Goal: Check status: Verify the current state of an ongoing process or item

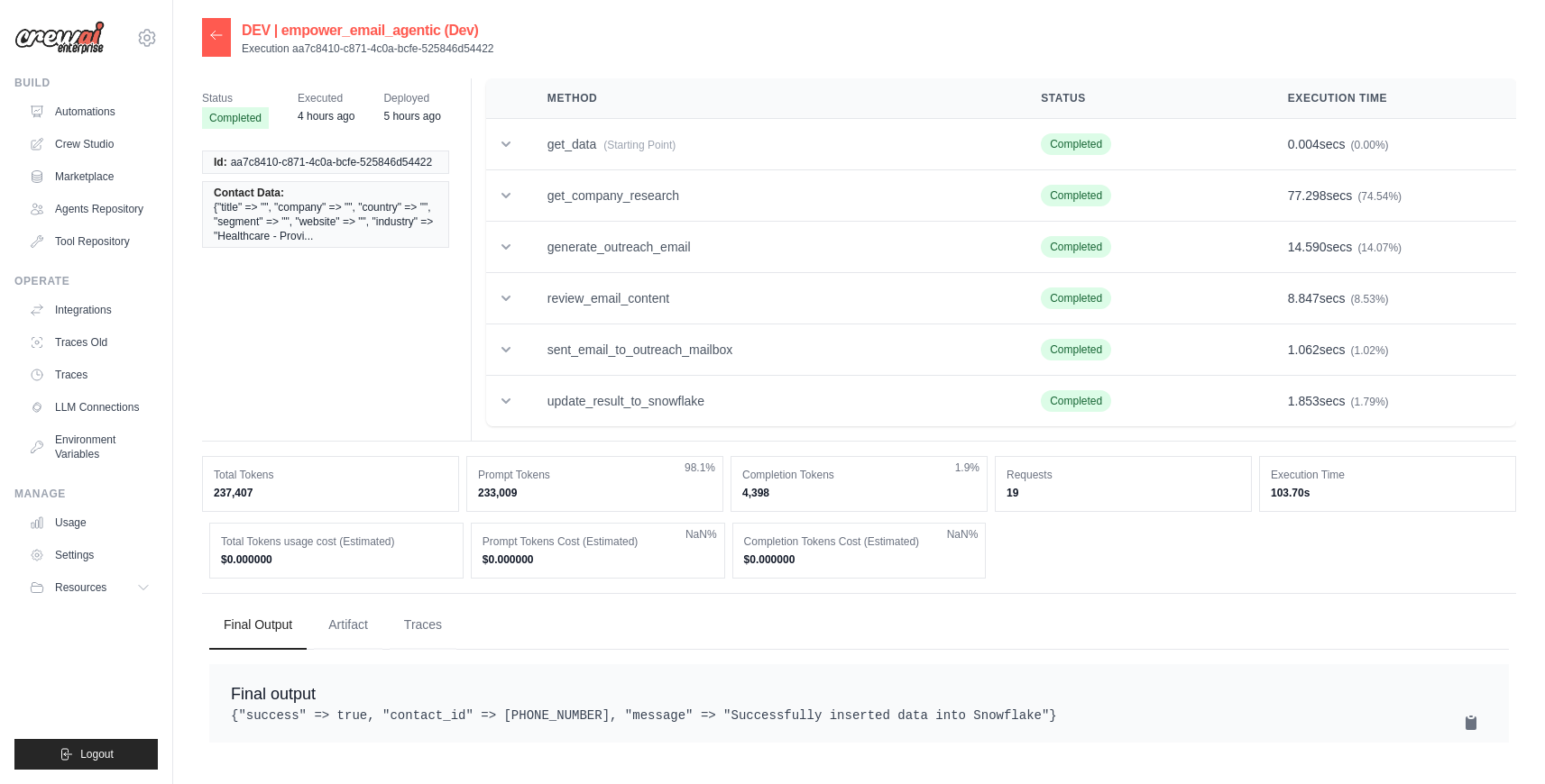
click at [214, 43] on div at bounding box center [217, 37] width 29 height 38
click at [220, 35] on icon at bounding box center [216, 35] width 14 height 14
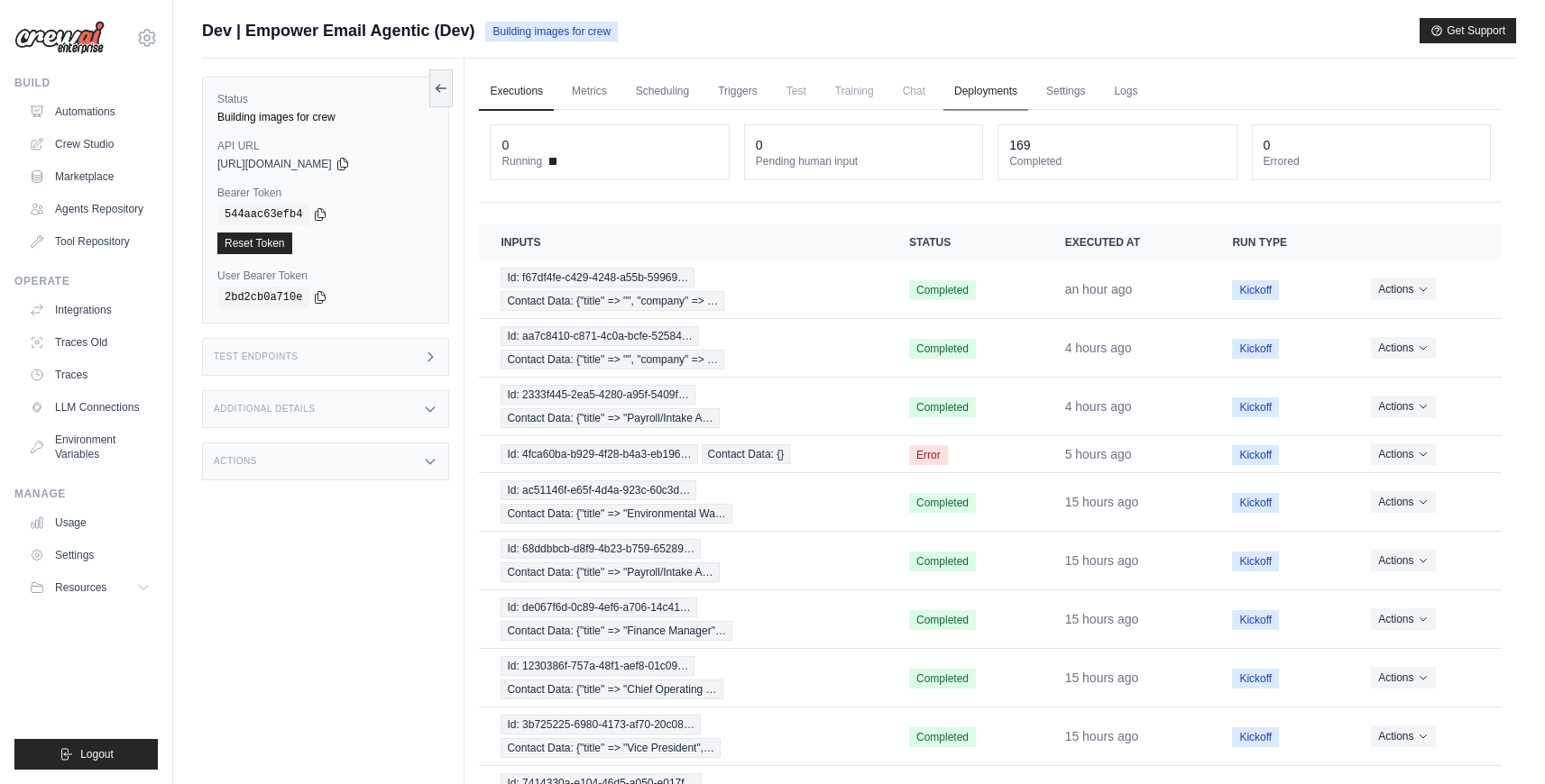
click at [976, 98] on link "Deployments" at bounding box center [986, 91] width 84 height 37
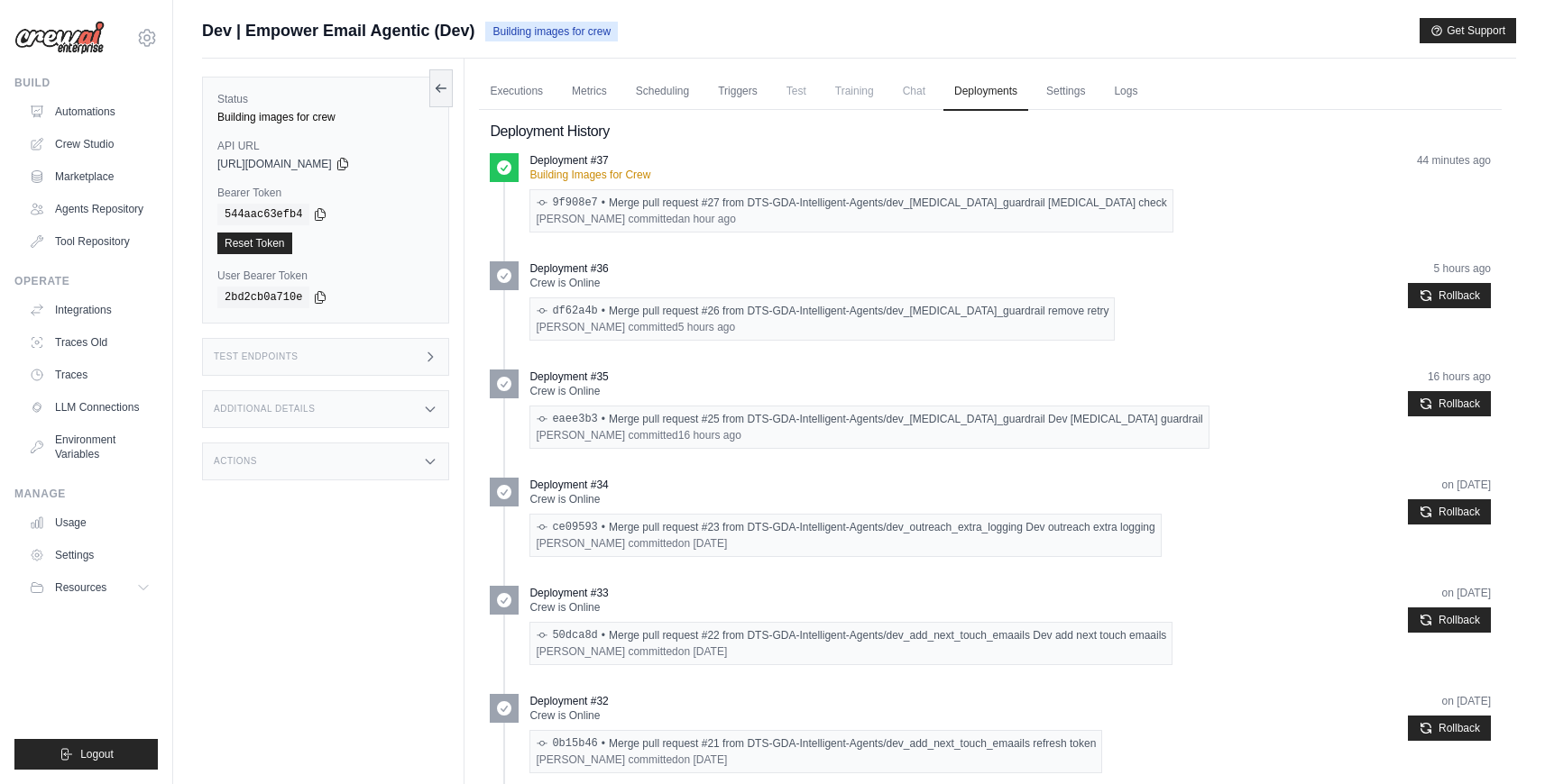
click at [1117, 92] on link "Logs" at bounding box center [1125, 91] width 45 height 37
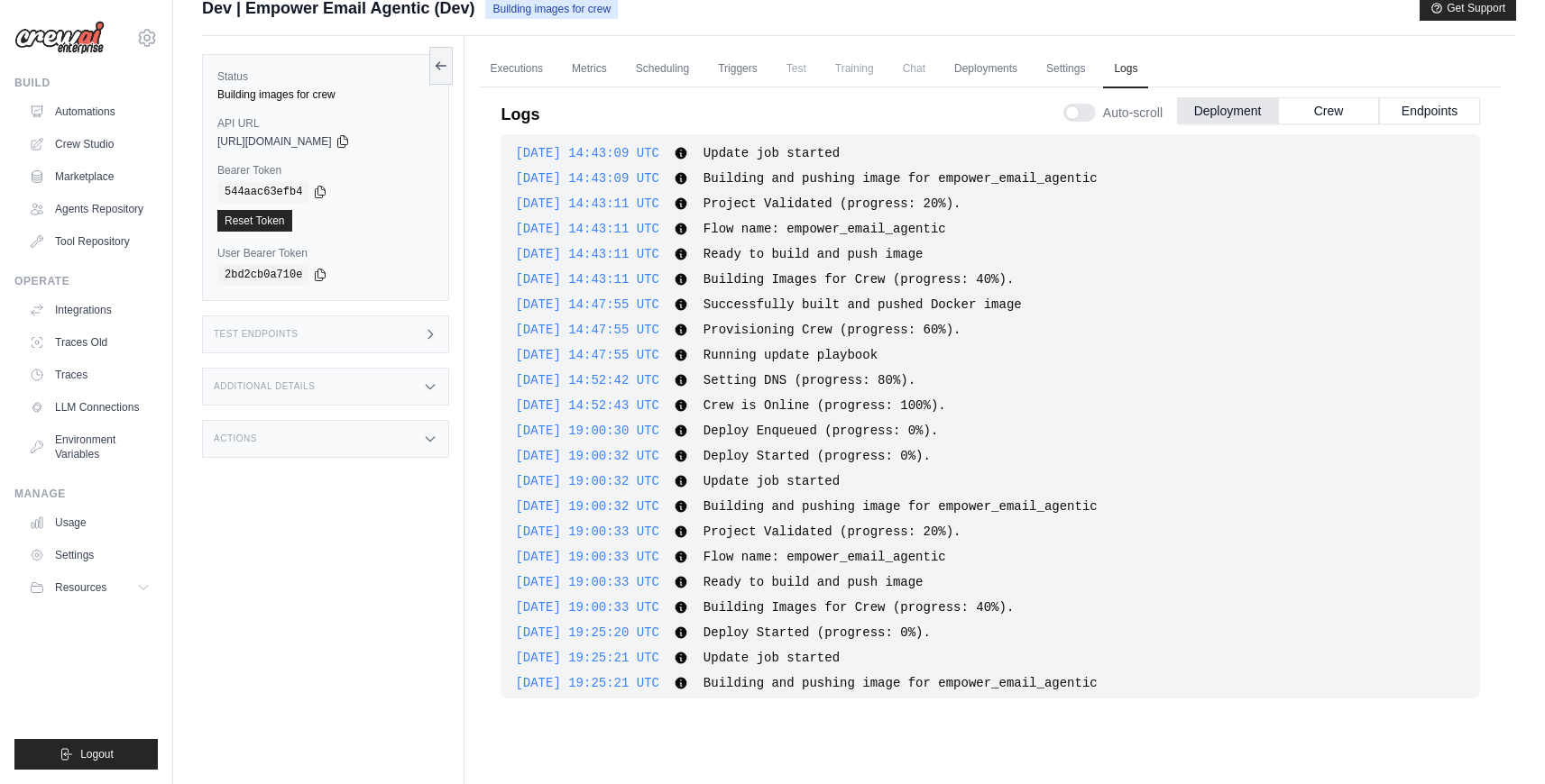
scroll to position [518, 0]
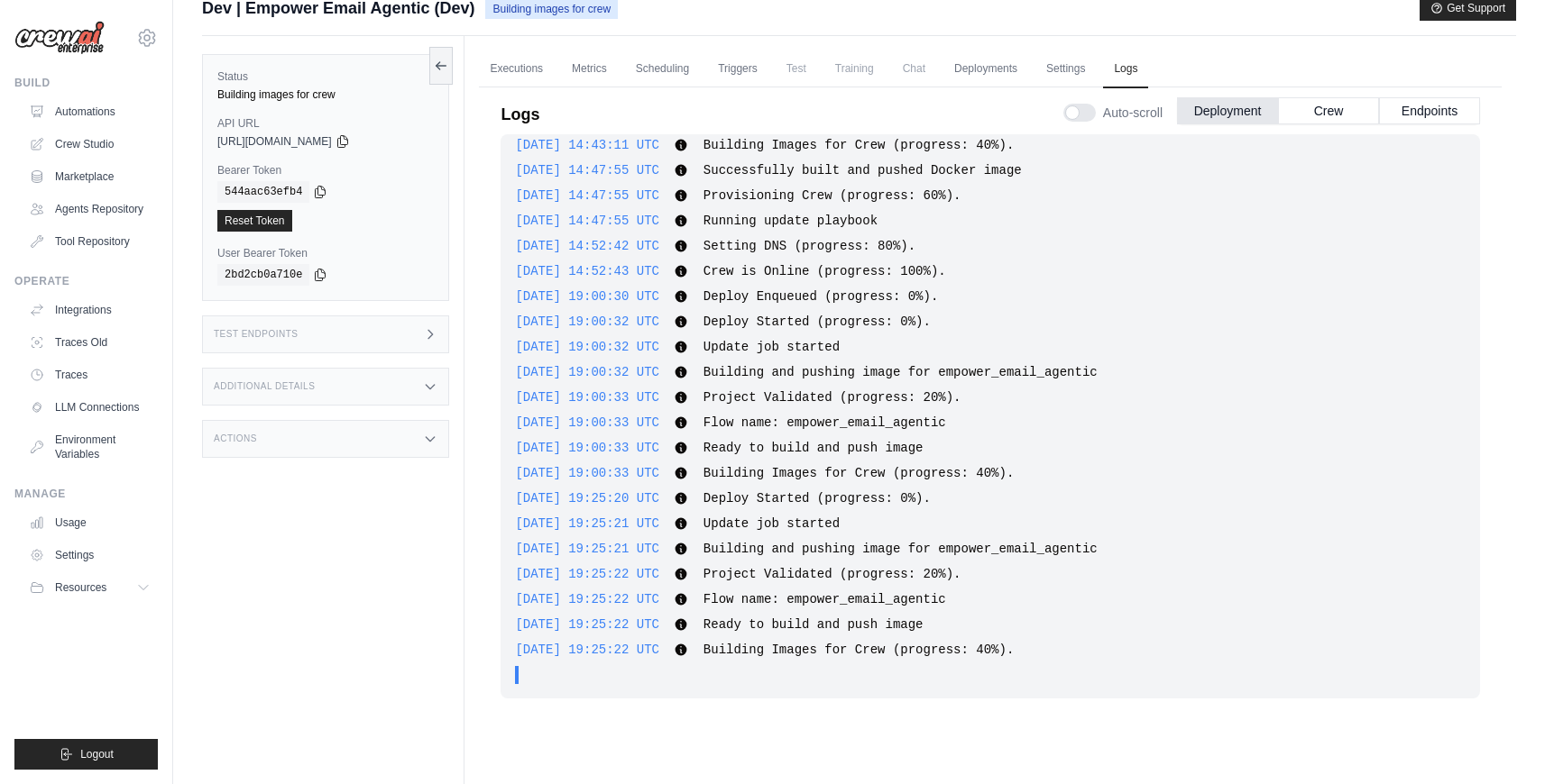
click at [774, 706] on div "2025-09-22 03:47:51 UTC Deploy Enqueued (progress: 0%). Show more Show less 202…" at bounding box center [990, 435] width 979 height 602
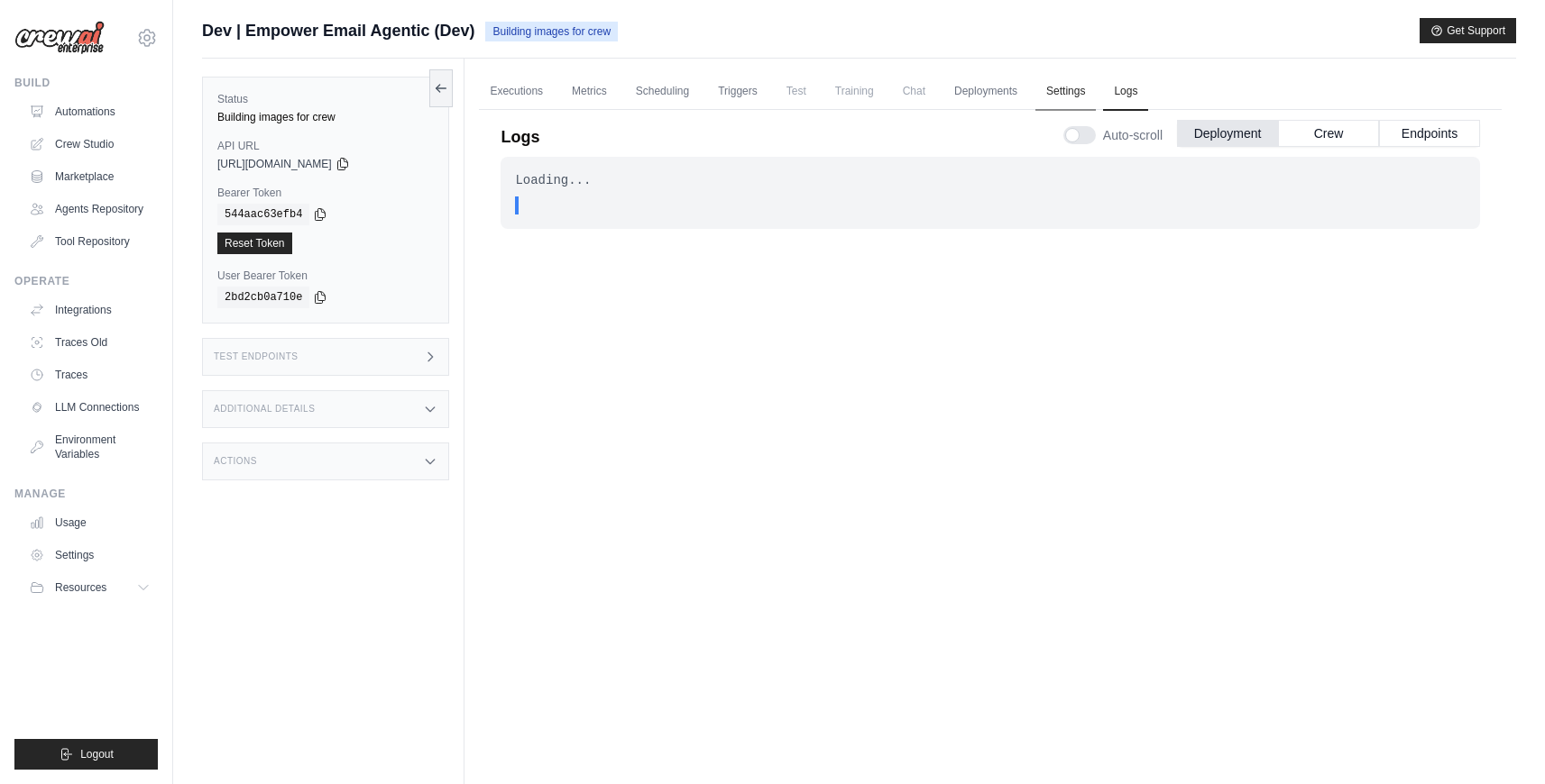
click at [1059, 100] on link "Settings" at bounding box center [1065, 91] width 60 height 37
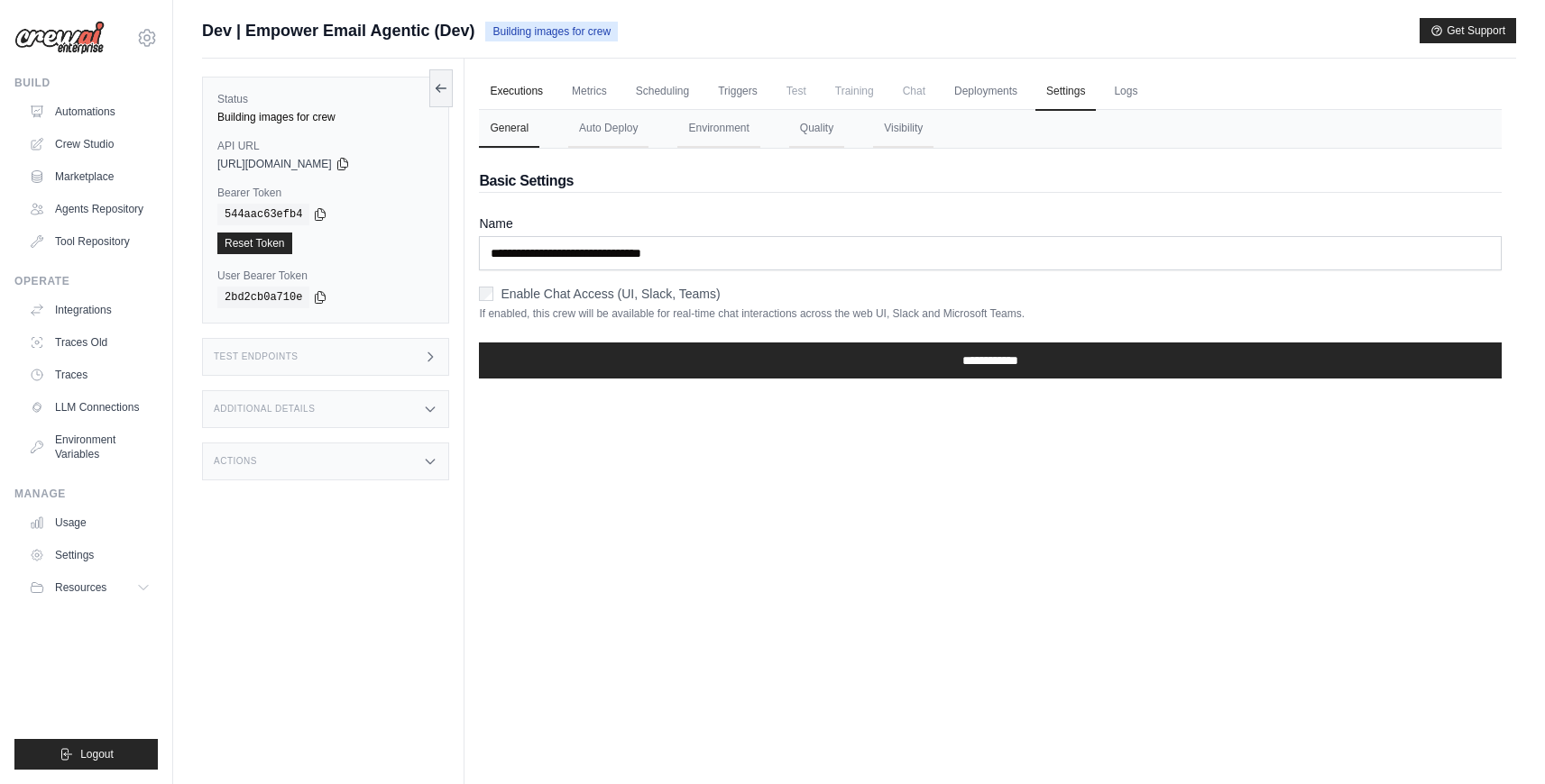
click at [520, 92] on link "Executions" at bounding box center [516, 91] width 75 height 37
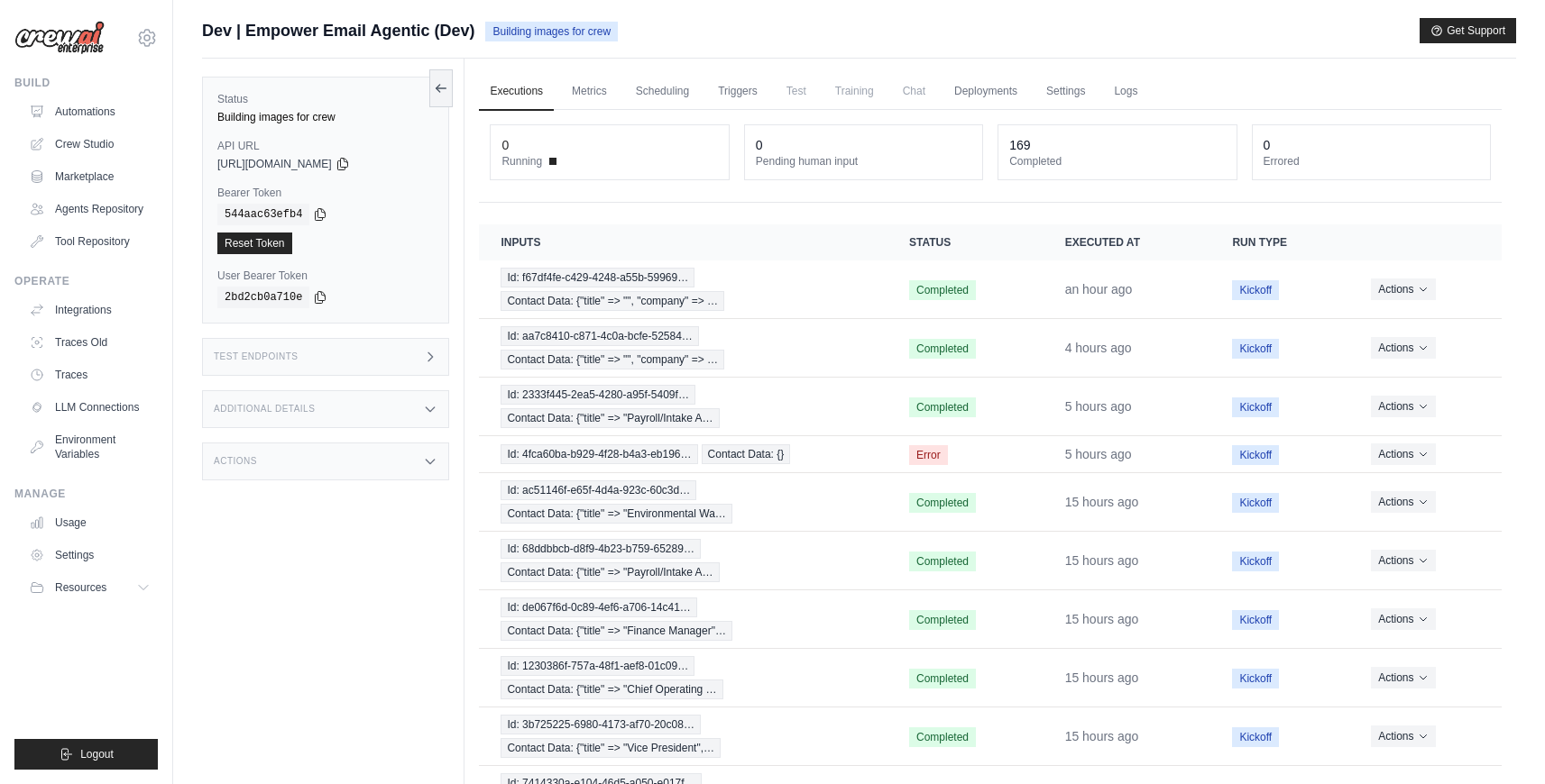
scroll to position [41, 0]
click at [811, 281] on div "Id: f67df4fe-c429-4248-a55b-59969… Contact Data: {"title" => "", "company" => …" at bounding box center [683, 288] width 365 height 43
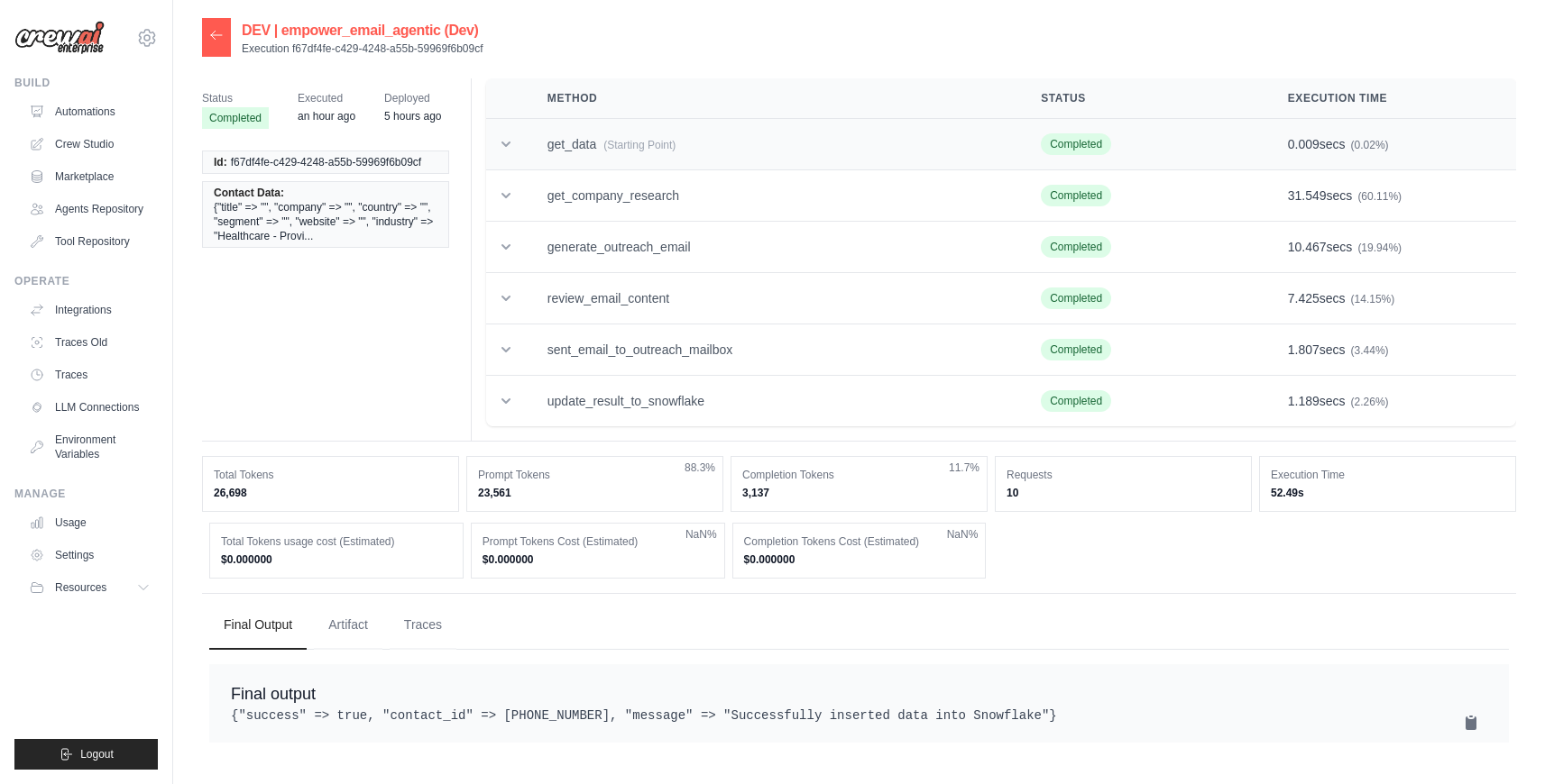
click at [627, 152] on td "get_data (Starting Point)" at bounding box center [772, 145] width 493 height 52
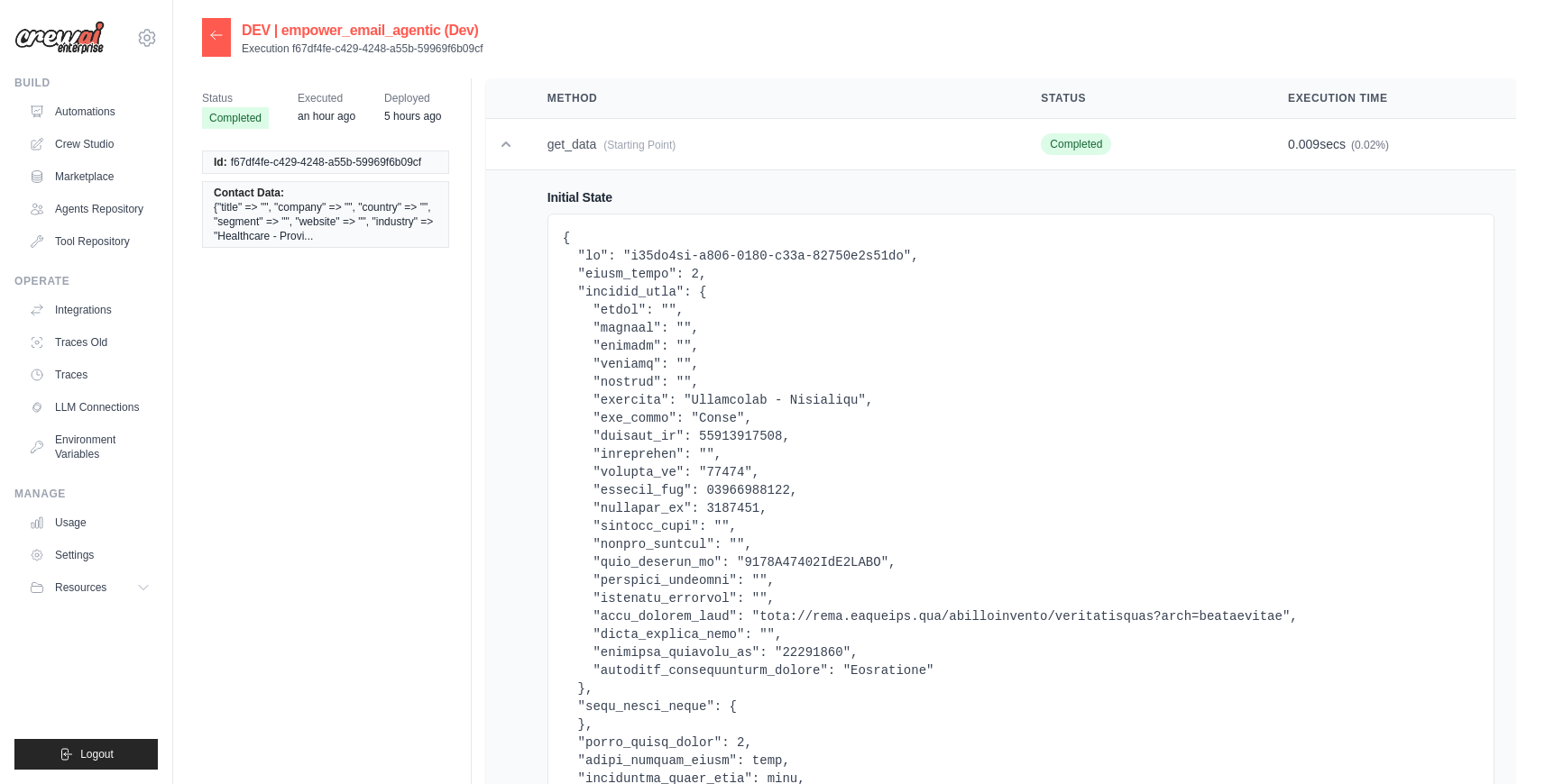
scroll to position [215, 0]
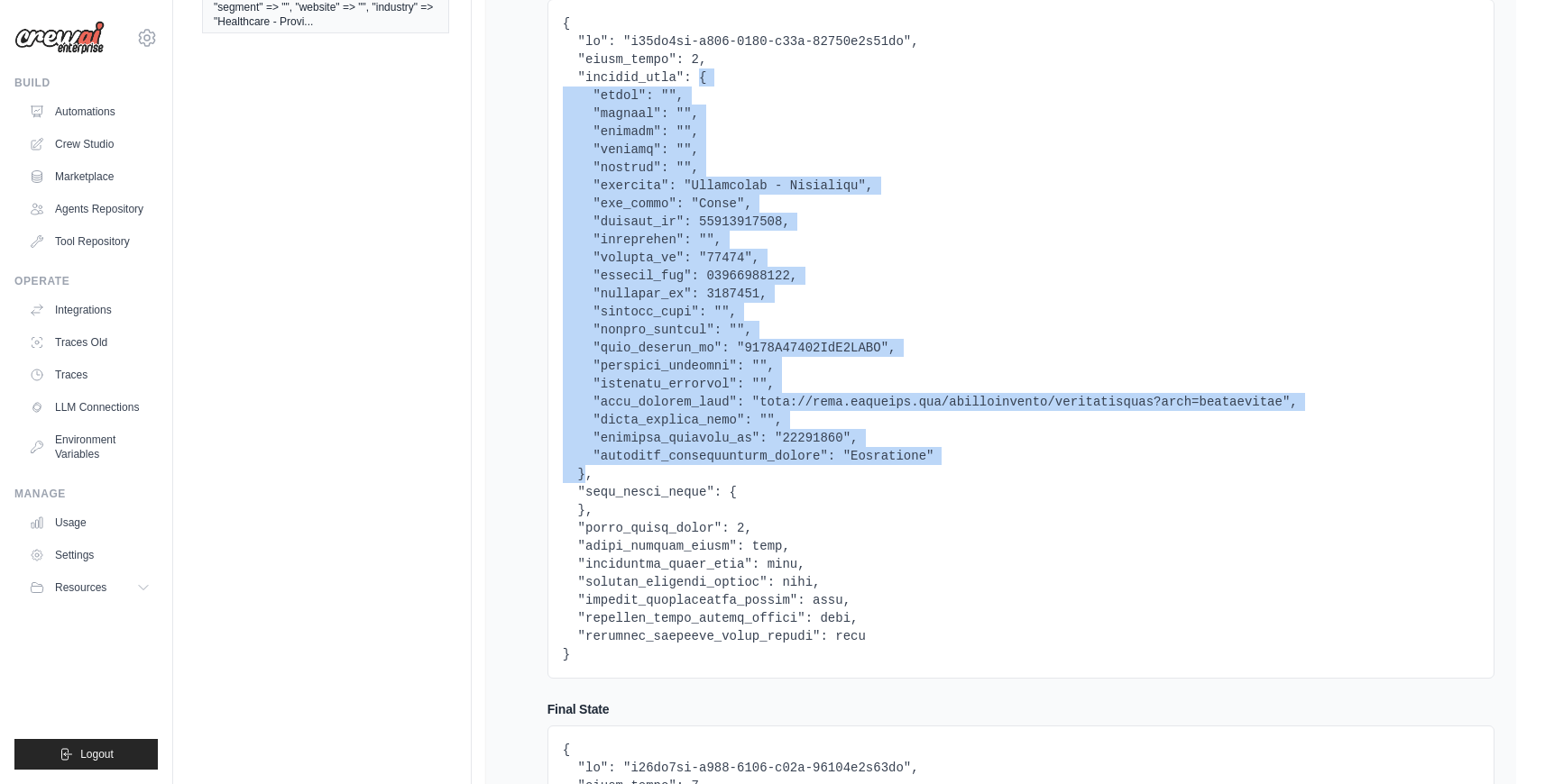
drag, startPoint x: 584, startPoint y: 475, endPoint x: 701, endPoint y: 77, distance: 414.8
click at [701, 77] on pre at bounding box center [1020, 338] width 916 height 649
copy pre "{ "title": "", "company": "", "country": "", "segment": "", "website": "", "ind…"
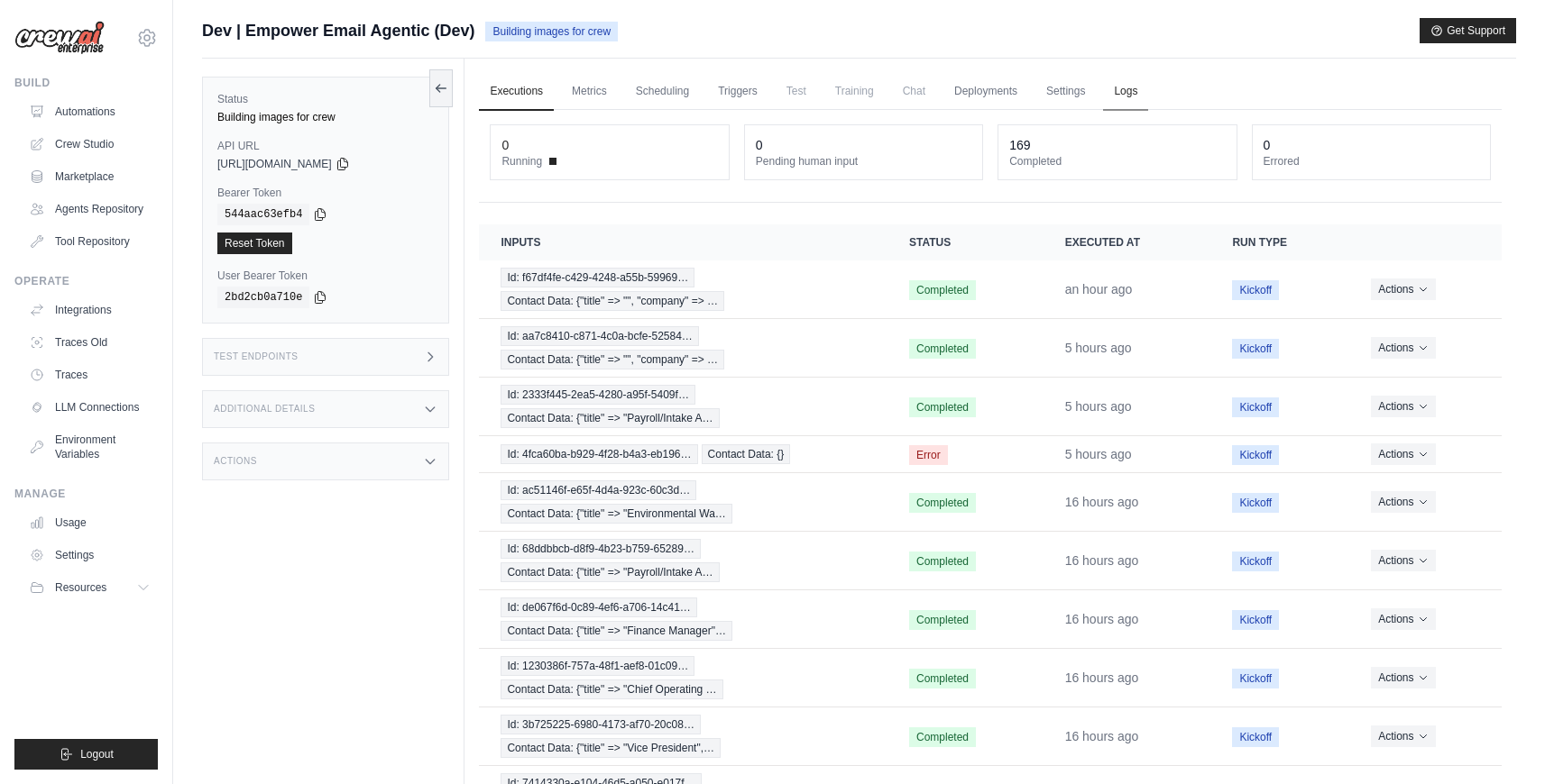
click at [1121, 87] on link "Logs" at bounding box center [1125, 91] width 45 height 37
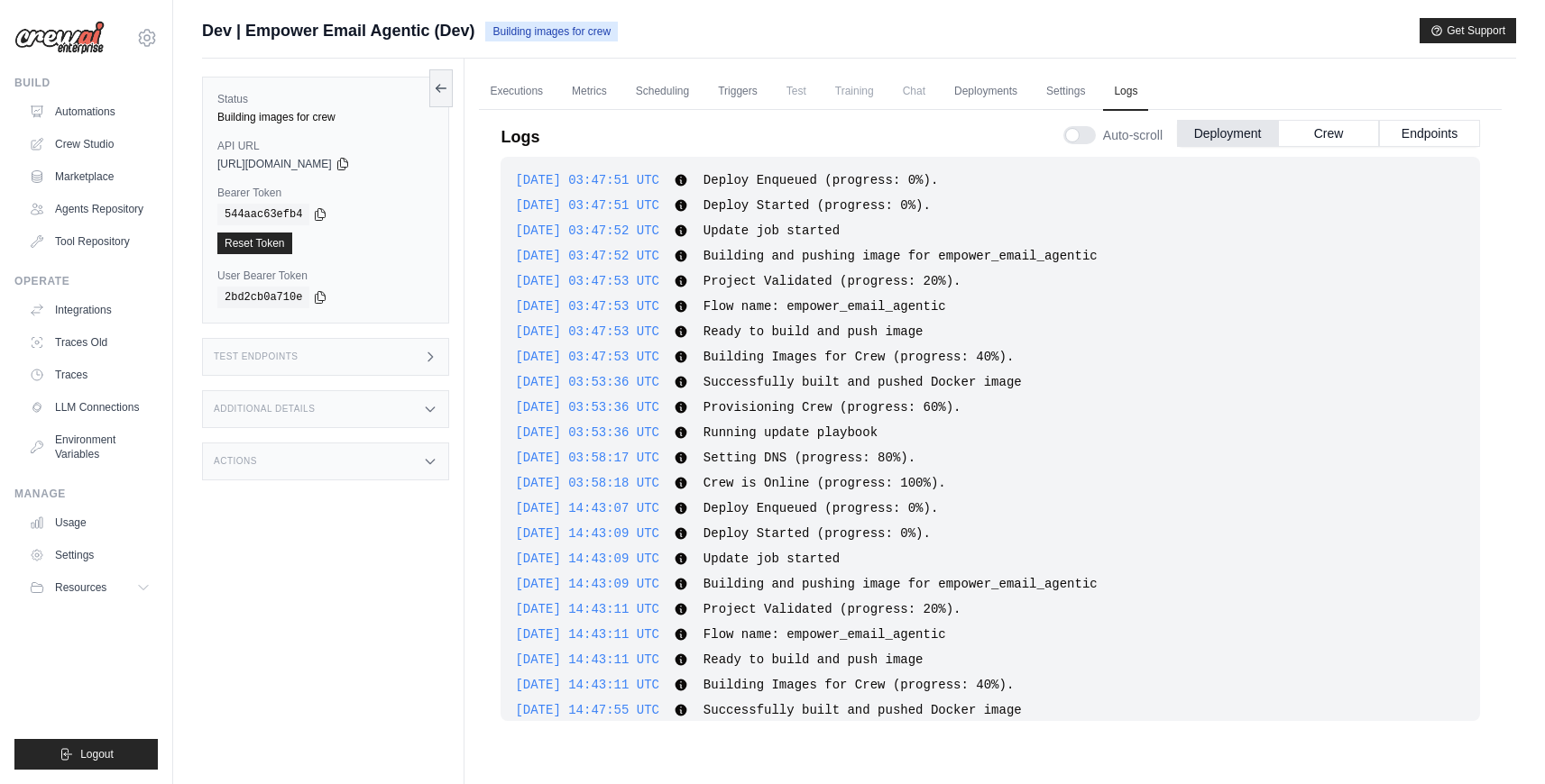
scroll to position [549, 0]
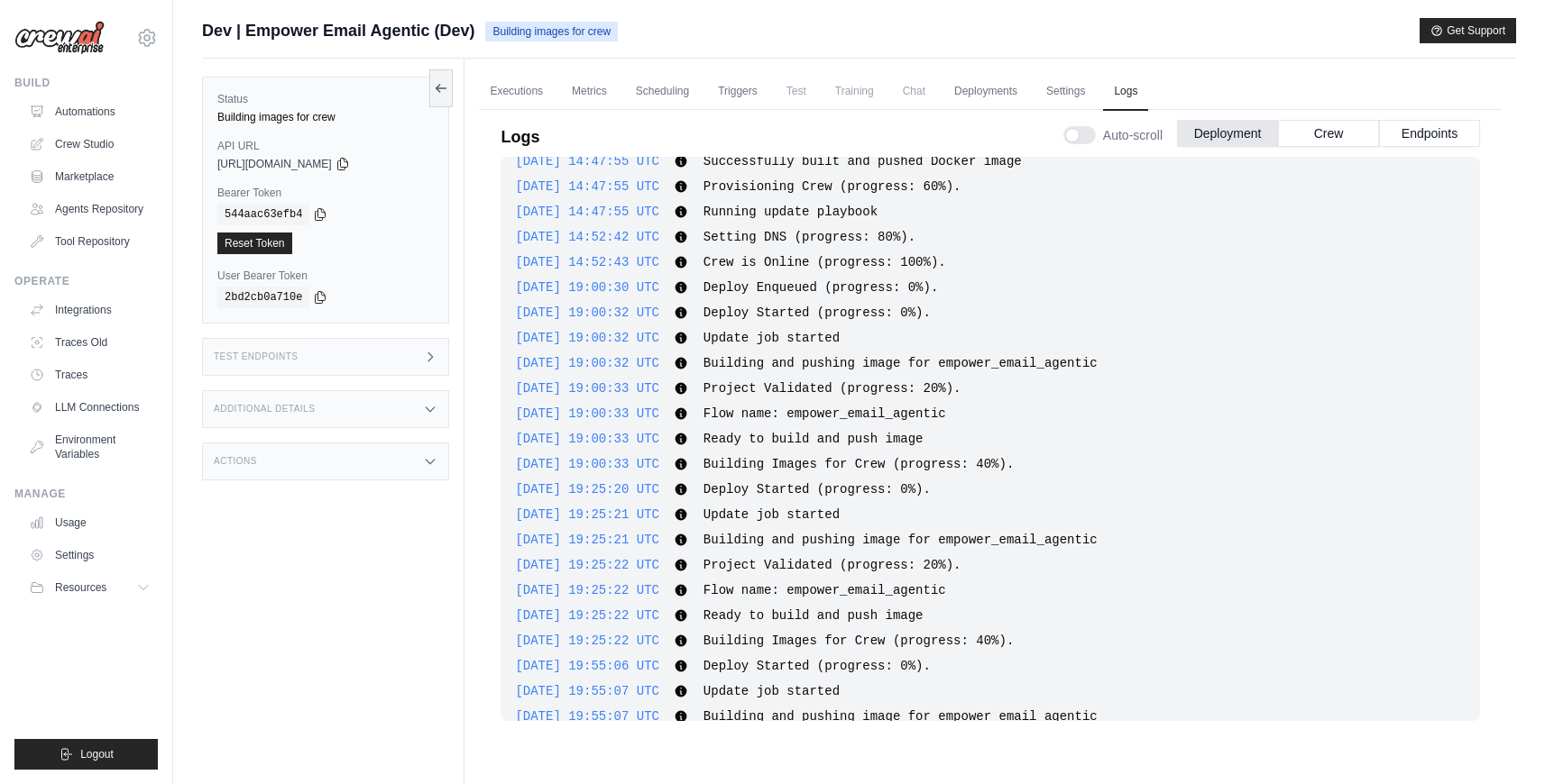
click at [760, 310] on span "Deploy Started (progress: 0%)." at bounding box center [816, 312] width 227 height 14
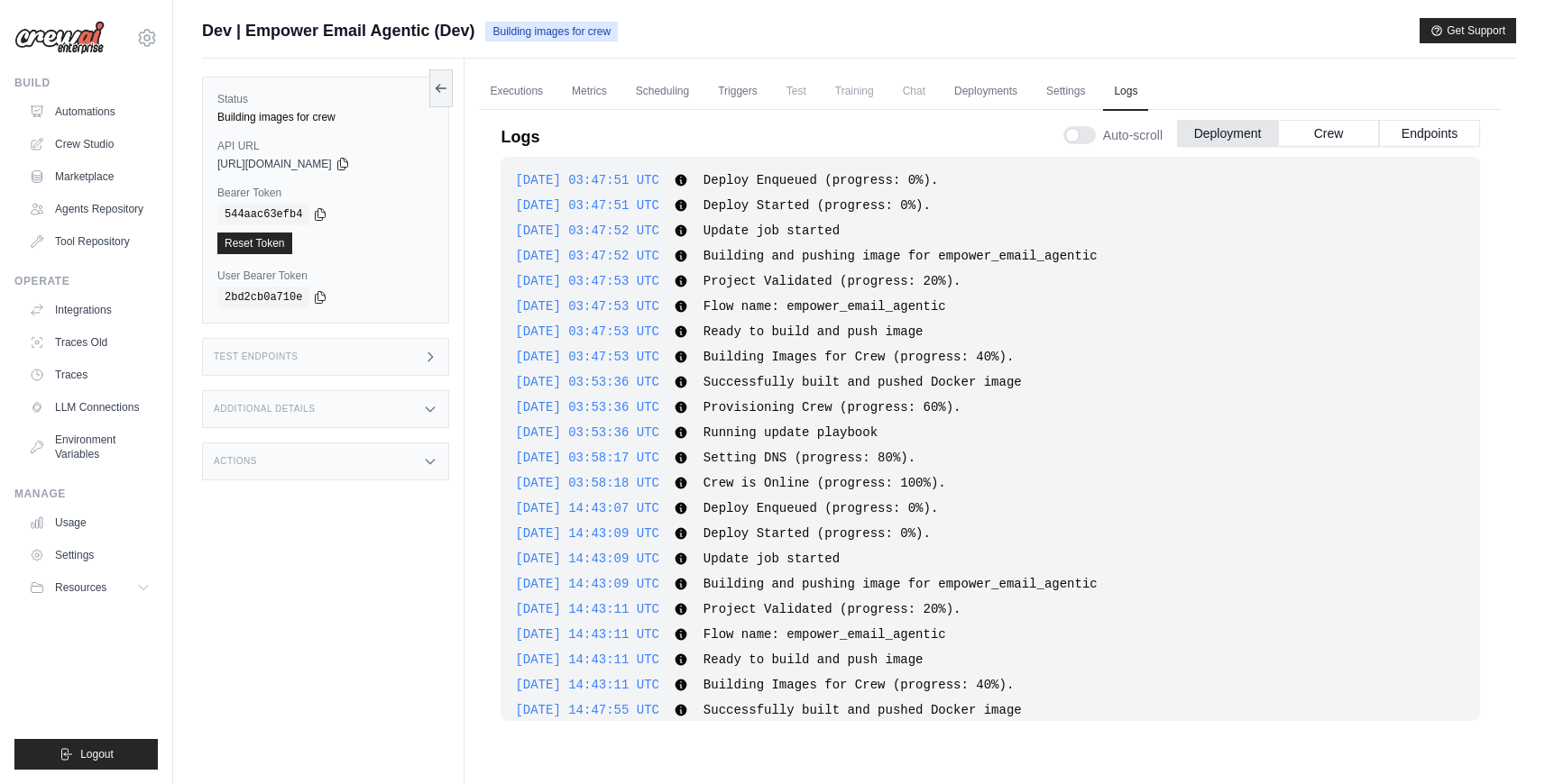
scroll to position [450, 0]
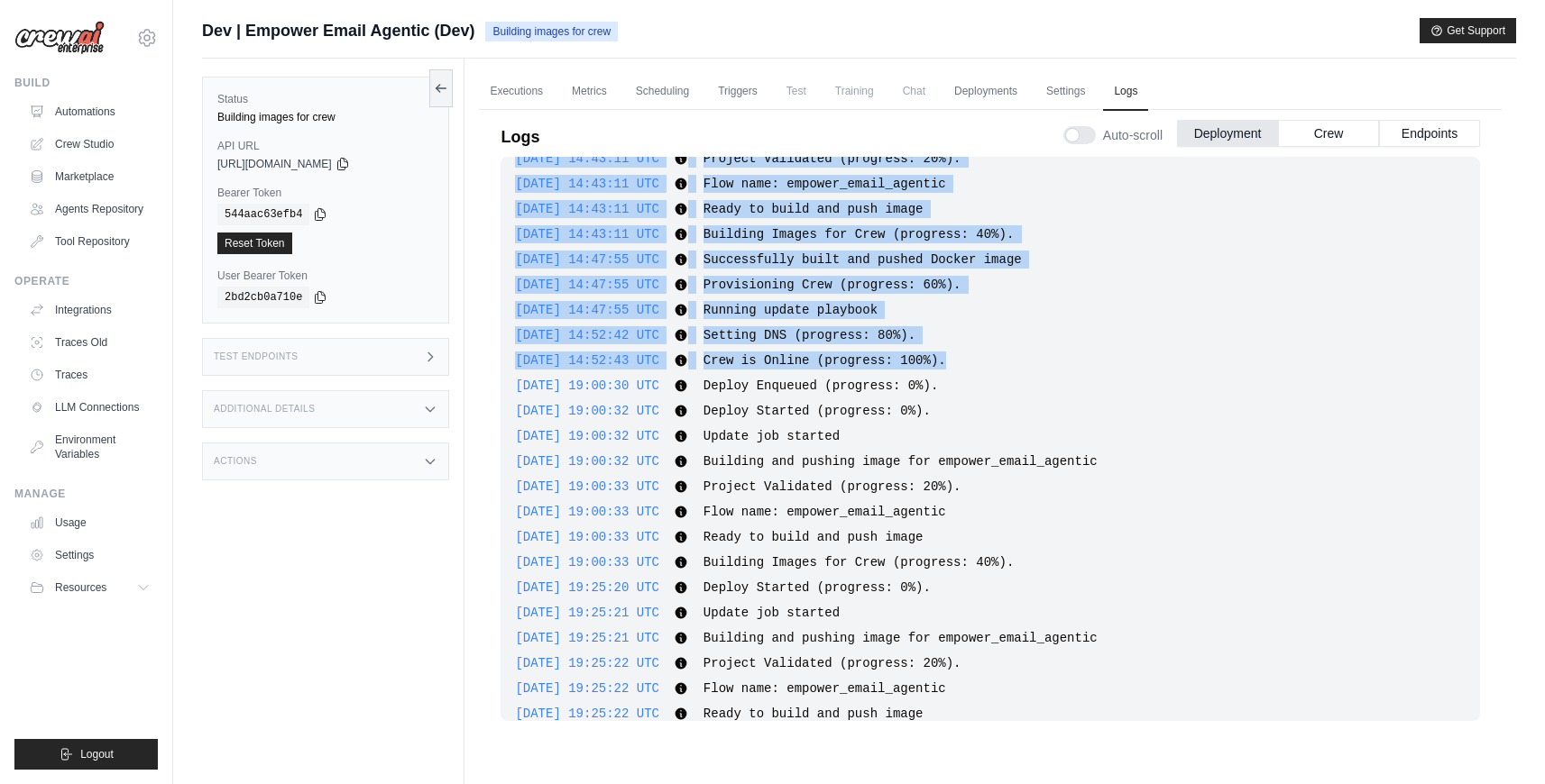
drag, startPoint x: 975, startPoint y: 357, endPoint x: 1016, endPoint y: 368, distance: 42.4
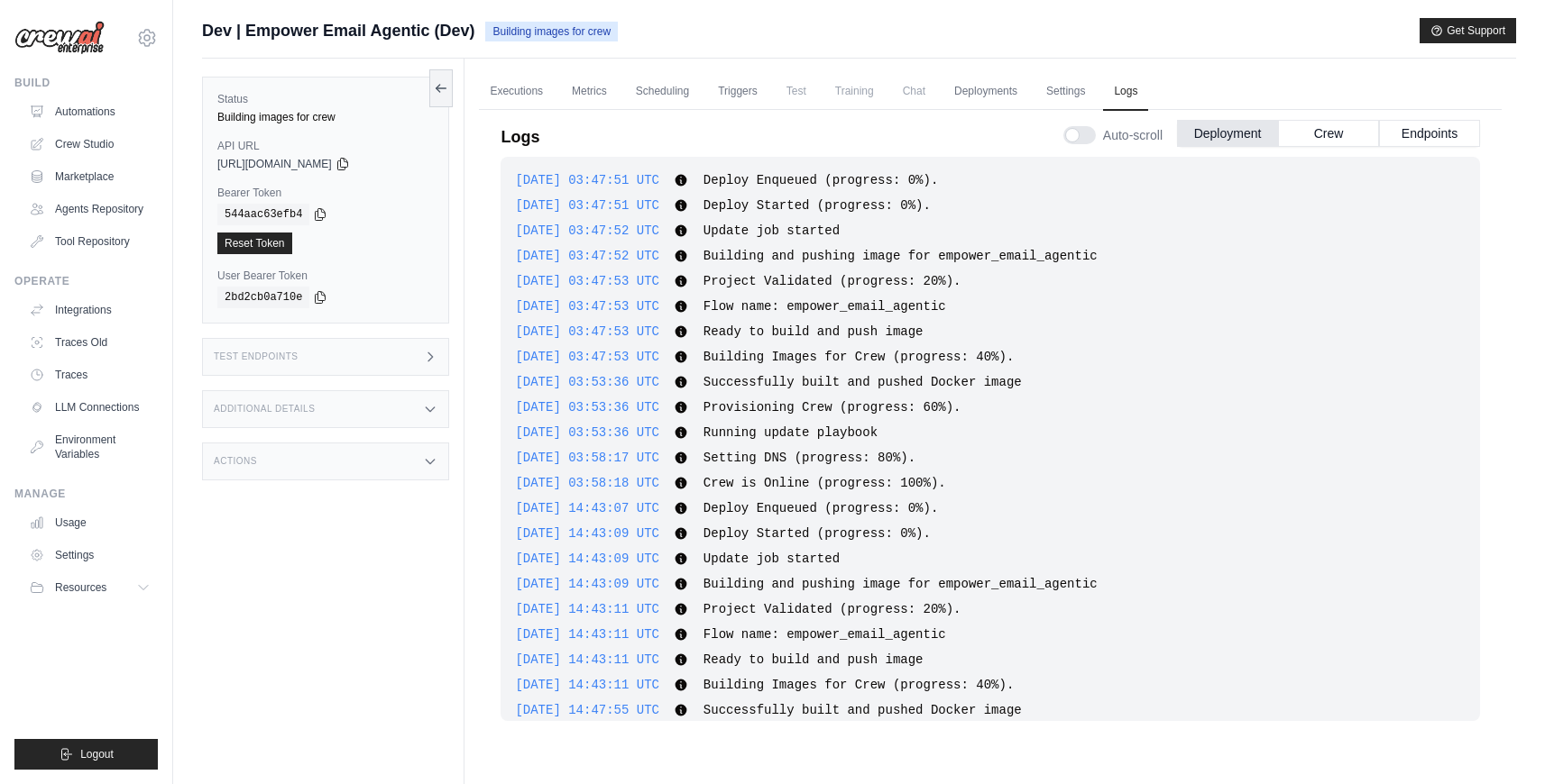
scroll to position [240, 0]
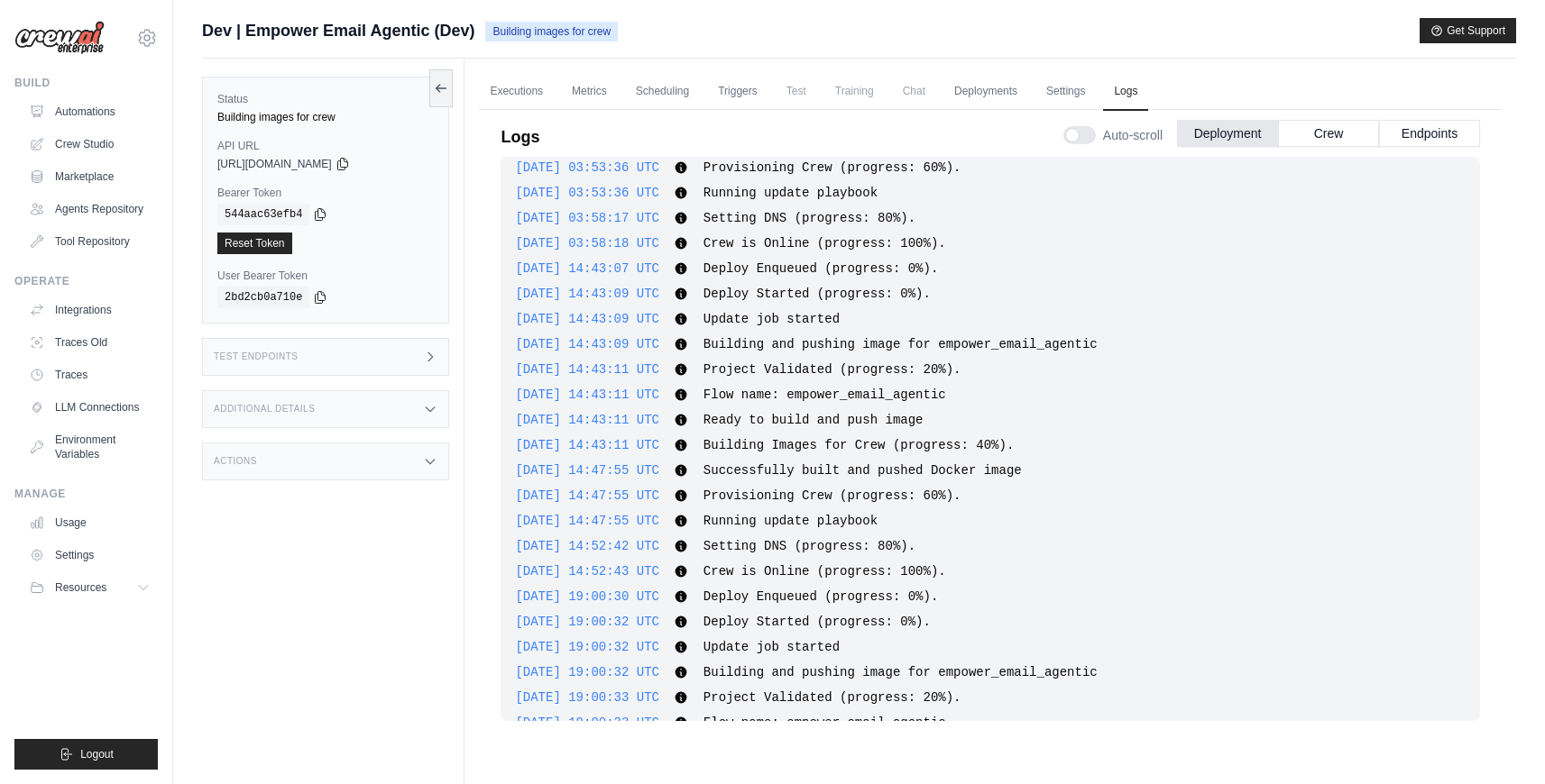
drag, startPoint x: 1001, startPoint y: 570, endPoint x: 518, endPoint y: 292, distance: 557.3
drag, startPoint x: 517, startPoint y: 291, endPoint x: 1001, endPoint y: 569, distance: 558.2
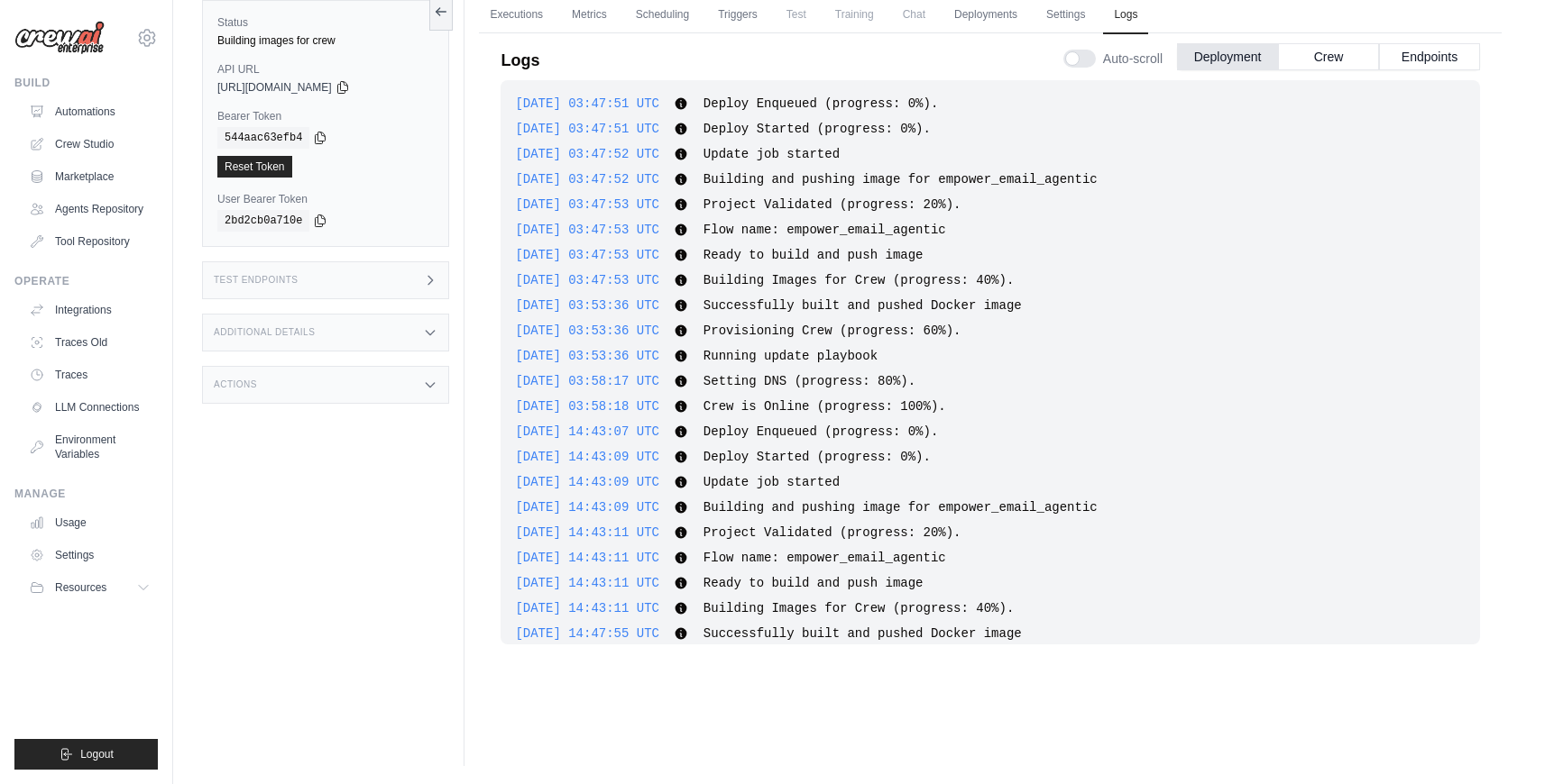
scroll to position [770, 0]
